Goal: Task Accomplishment & Management: Manage account settings

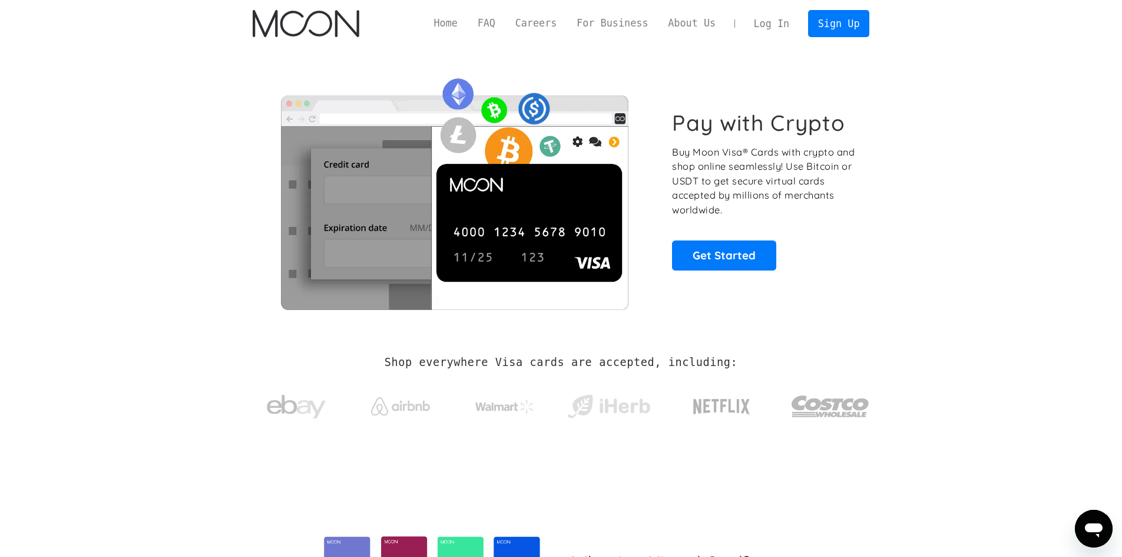
click at [794, 20] on link "Log In" at bounding box center [771, 24] width 55 height 26
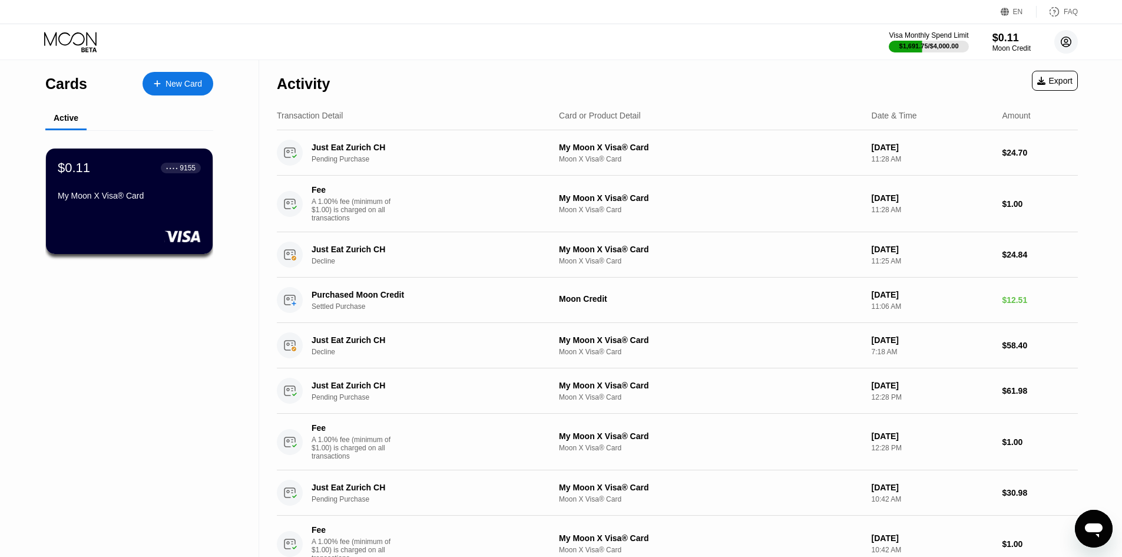
click at [1075, 37] on circle at bounding box center [1067, 42] width 24 height 24
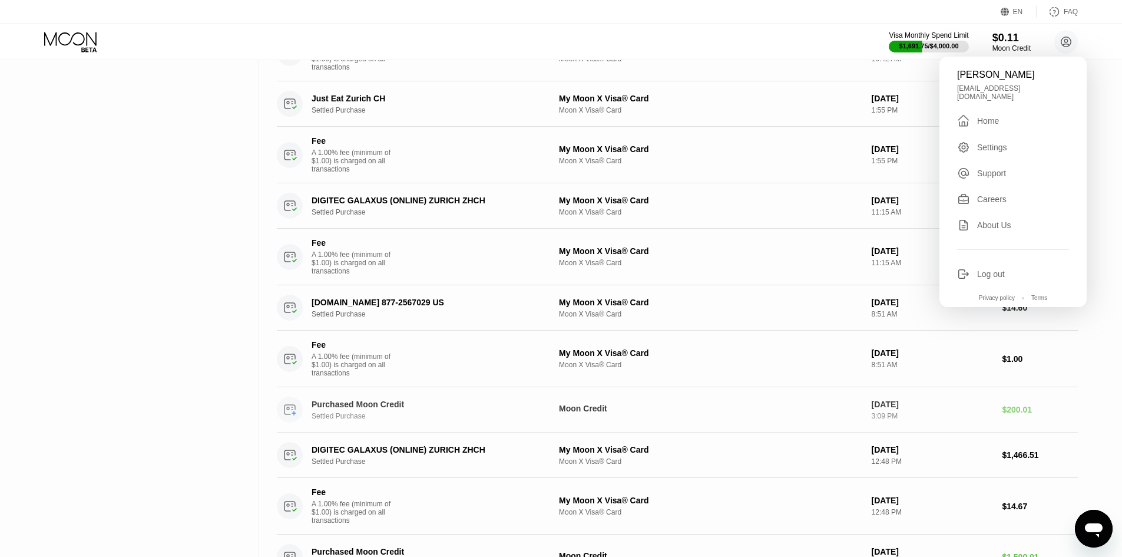
scroll to position [589, 0]
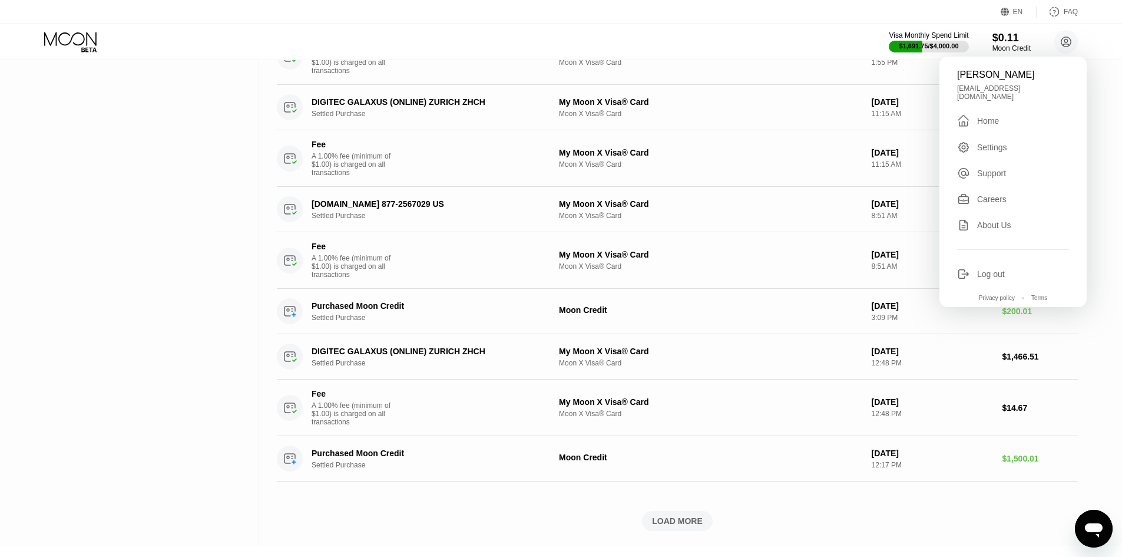
click at [989, 278] on div "Log out" at bounding box center [991, 273] width 28 height 9
